Goal: Use online tool/utility: Use online tool/utility

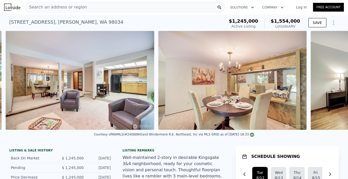
scroll to position [0, 1455]
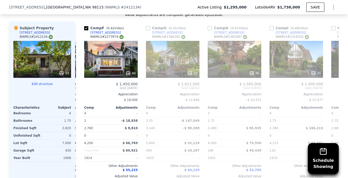
scroll to position [0, 292]
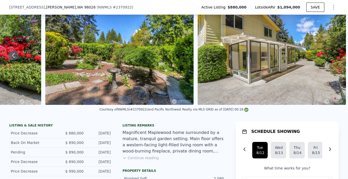
scroll to position [53, 0]
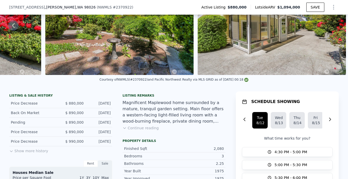
click at [154, 129] on button "Continue reading" at bounding box center [141, 127] width 36 height 5
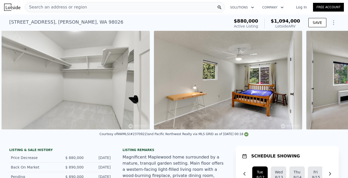
scroll to position [0, 3132]
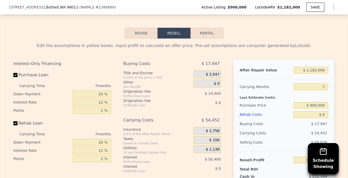
scroll to position [737, 0]
click at [323, 116] on input "$ 0" at bounding box center [311, 114] width 34 height 7
type input "$ 150"
type input "$ 124,965"
type input "$ 1,500"
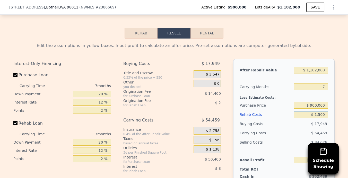
type input "$ 123,367"
type input "$ 150,000"
type input "-$ 35,825"
click at [322, 87] on input "7" at bounding box center [311, 87] width 34 height 7
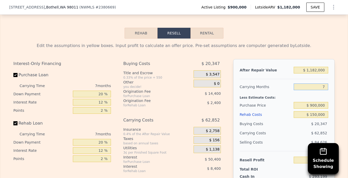
type input "4"
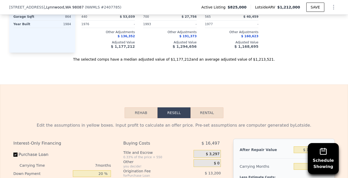
scroll to position [721, 0]
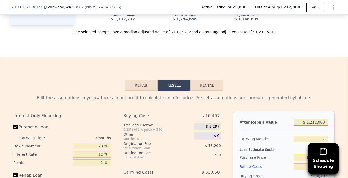
click at [313, 121] on input "$ 1,212,000" at bounding box center [311, 122] width 34 height 7
type input "$ 112,000"
type input "-$ 789,105"
type input "$ 1,112,000"
type input "$ 137,431"
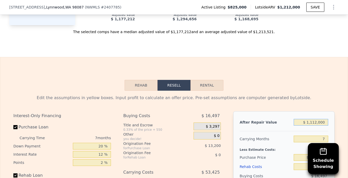
click at [317, 122] on input "$ 1,112,000" at bounding box center [311, 122] width 34 height 7
type input "$ 11,000"
type input "-$ 882,686"
type input "$ 1,100,000"
type input "$ 126,313"
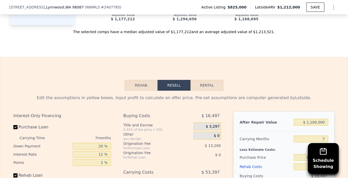
click at [311, 98] on div "Edit the assumptions in yellow boxes. Input profit to calculate an offer price.…" at bounding box center [173, 98] width 321 height 6
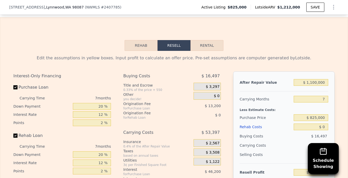
scroll to position [764, 0]
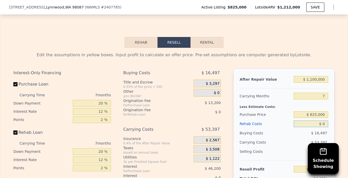
click at [322, 122] on input "$ 0" at bounding box center [311, 124] width 34 height 7
type input "$ 10"
type input "$ 126,303"
type input "$ 150"
type input "$ 126,154"
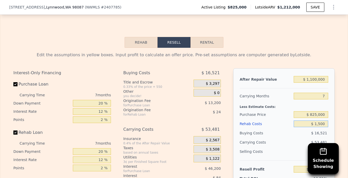
type input "$ 15,000"
type input "$ 124,705"
type input "$ 150,000"
type input "$ 110,233"
type input "$ 1,500,000"
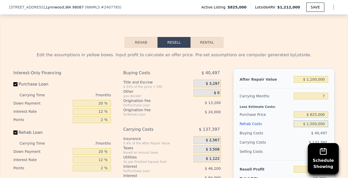
type input "-$ 1,481,687"
click at [323, 94] on input "7" at bounding box center [311, 96] width 34 height 7
type input "4"
type input "-$ 1,422,802"
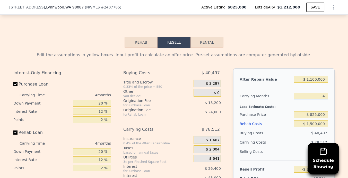
type input "4"
click at [333, 107] on div "After Repair Value $ 1,100,000 Carrying Months 4 Less Estimate Costs: Purchase …" at bounding box center [283, 139] width 101 height 143
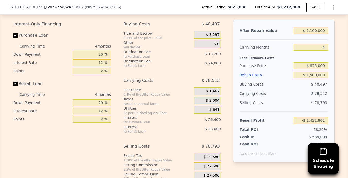
scroll to position [812, 0]
click at [315, 75] on input "$ 1,500,000" at bounding box center [311, 75] width 34 height 7
type input "$ 150,000"
type input "-$ 8,002"
type input "$ 1,500,000"
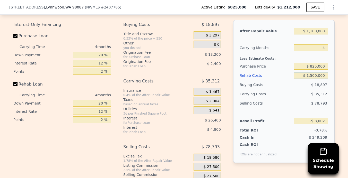
type input "-$ 1,422,802"
type input "$ 150,000"
type input "-$ 8,002"
click at [341, 83] on div "Edit the assumptions in yellow boxes. Input profit to calculate an offer price.…" at bounding box center [174, 95] width 348 height 192
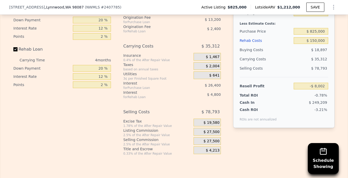
scroll to position [838, 0]
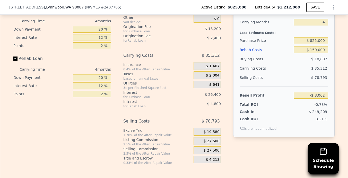
click at [333, 79] on div "After Repair Value $ 1,100,000 Carrying Months 4 Less Estimate Costs: Purchase …" at bounding box center [283, 65] width 101 height 143
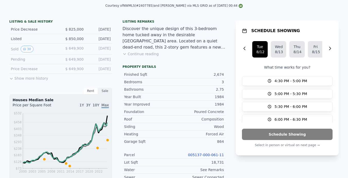
scroll to position [0, 0]
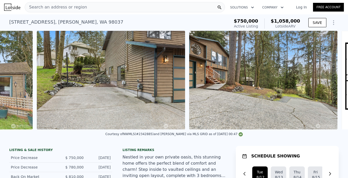
scroll to position [0, 5075]
